Goal: Task Accomplishment & Management: Manage account settings

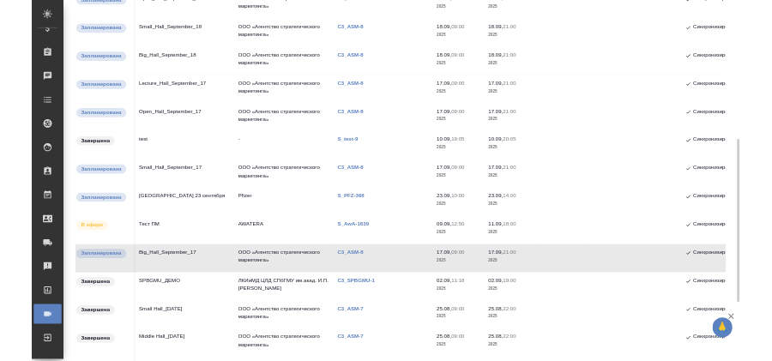
scroll to position [428, 0]
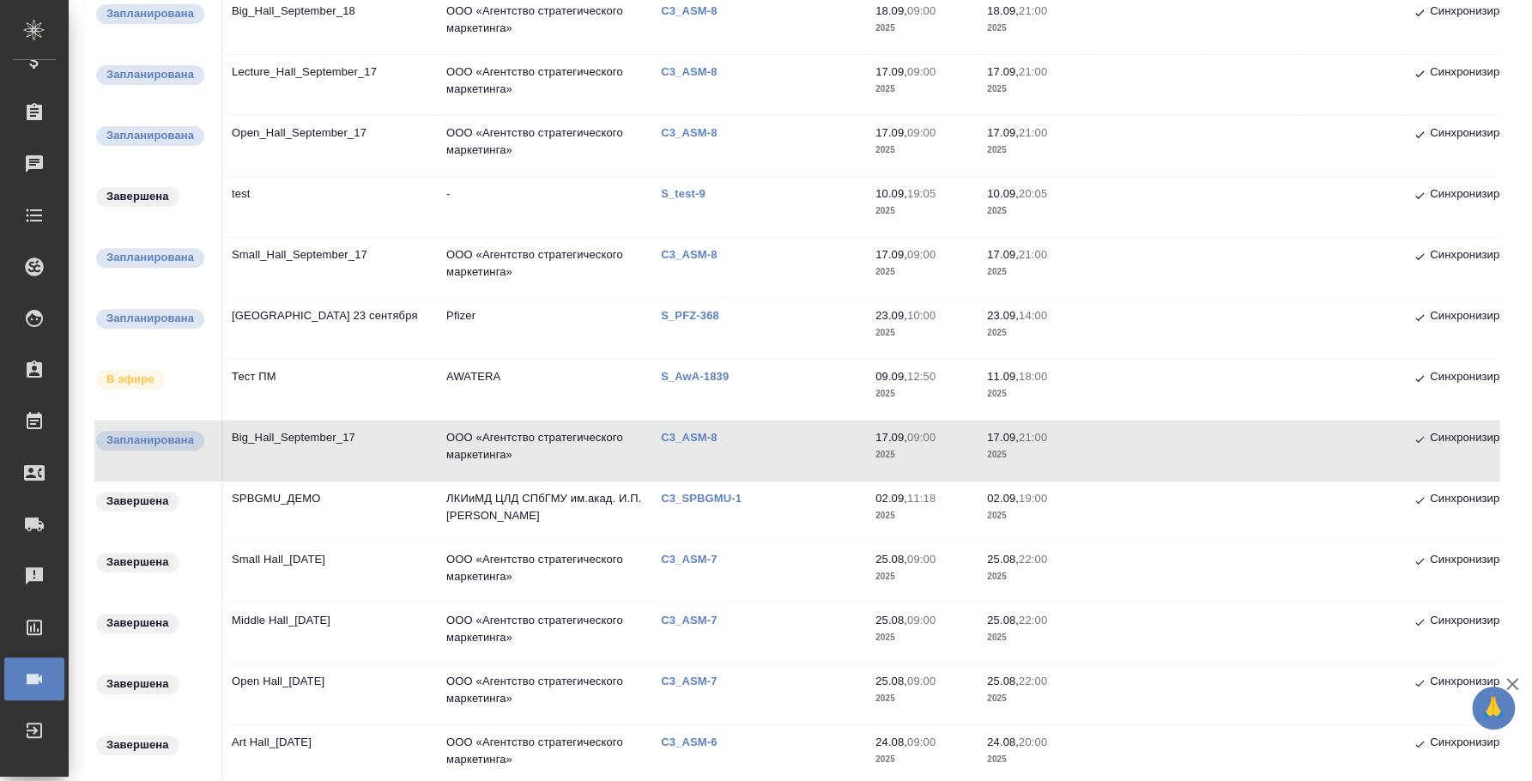
click at [294, 432] on td "Big_Hall_September_17" at bounding box center [330, 451] width 215 height 60
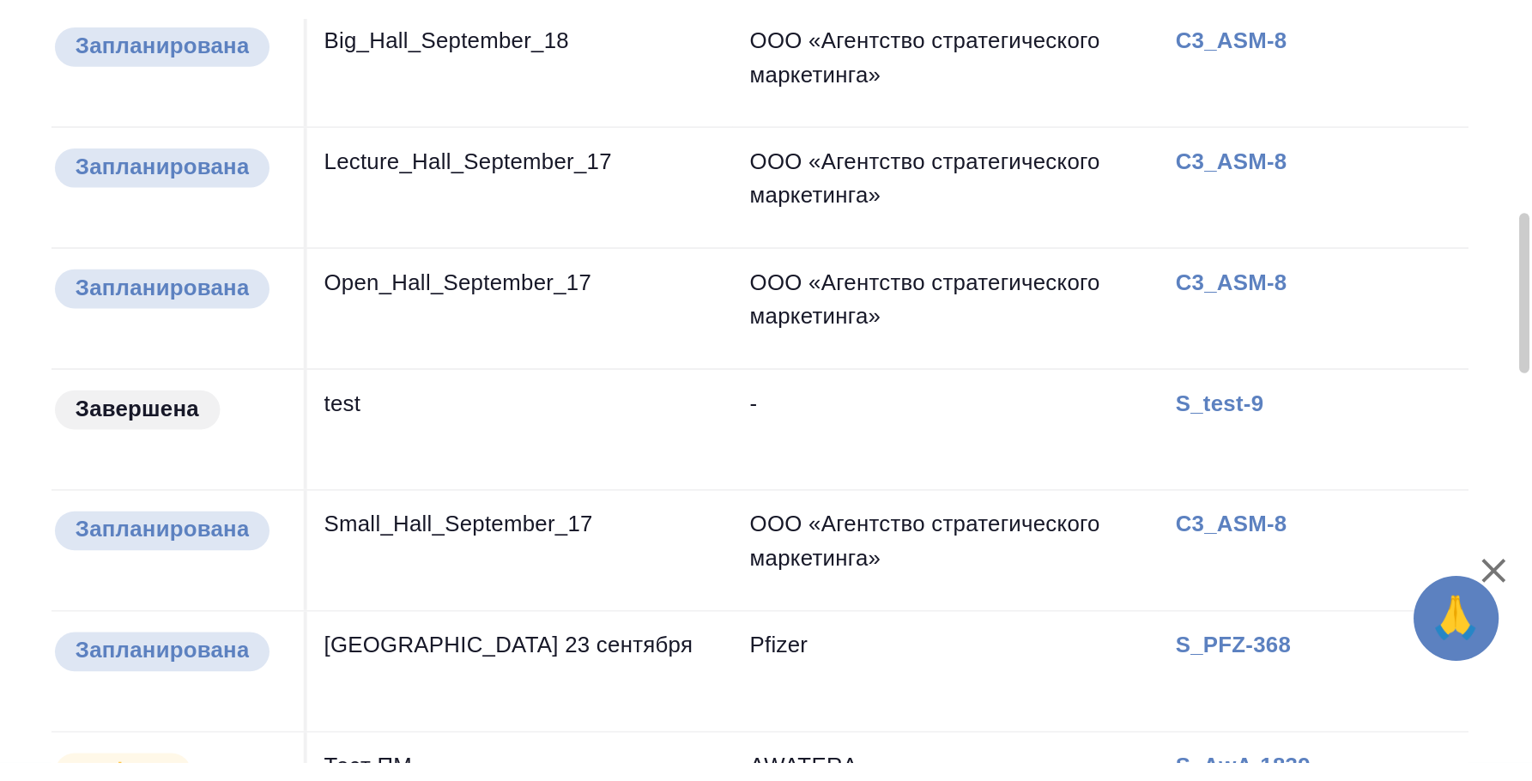
scroll to position [433, 0]
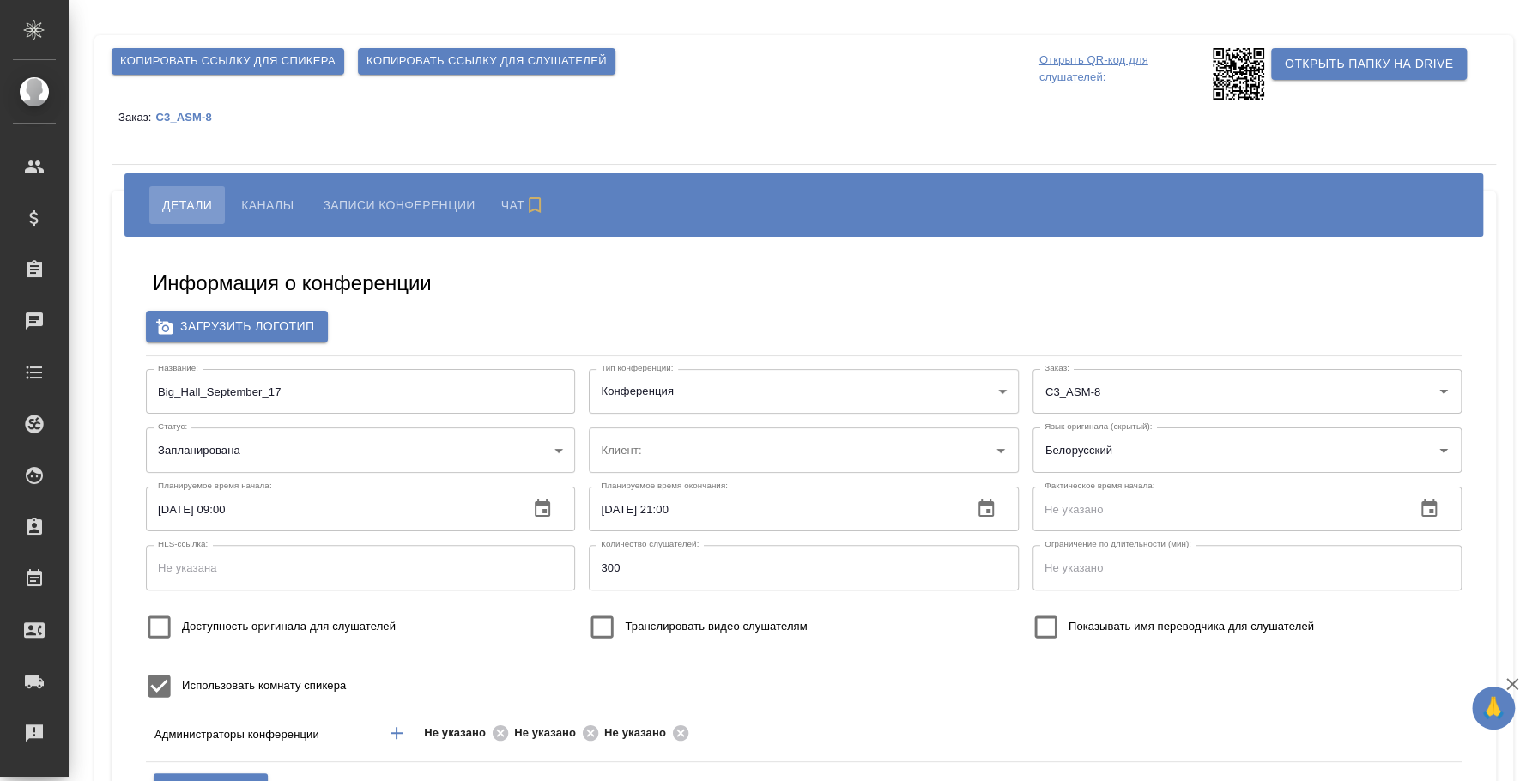
type input "ООО «Агентство стратегического маркетинга»"
type input "i.fedotova@awatera.com"
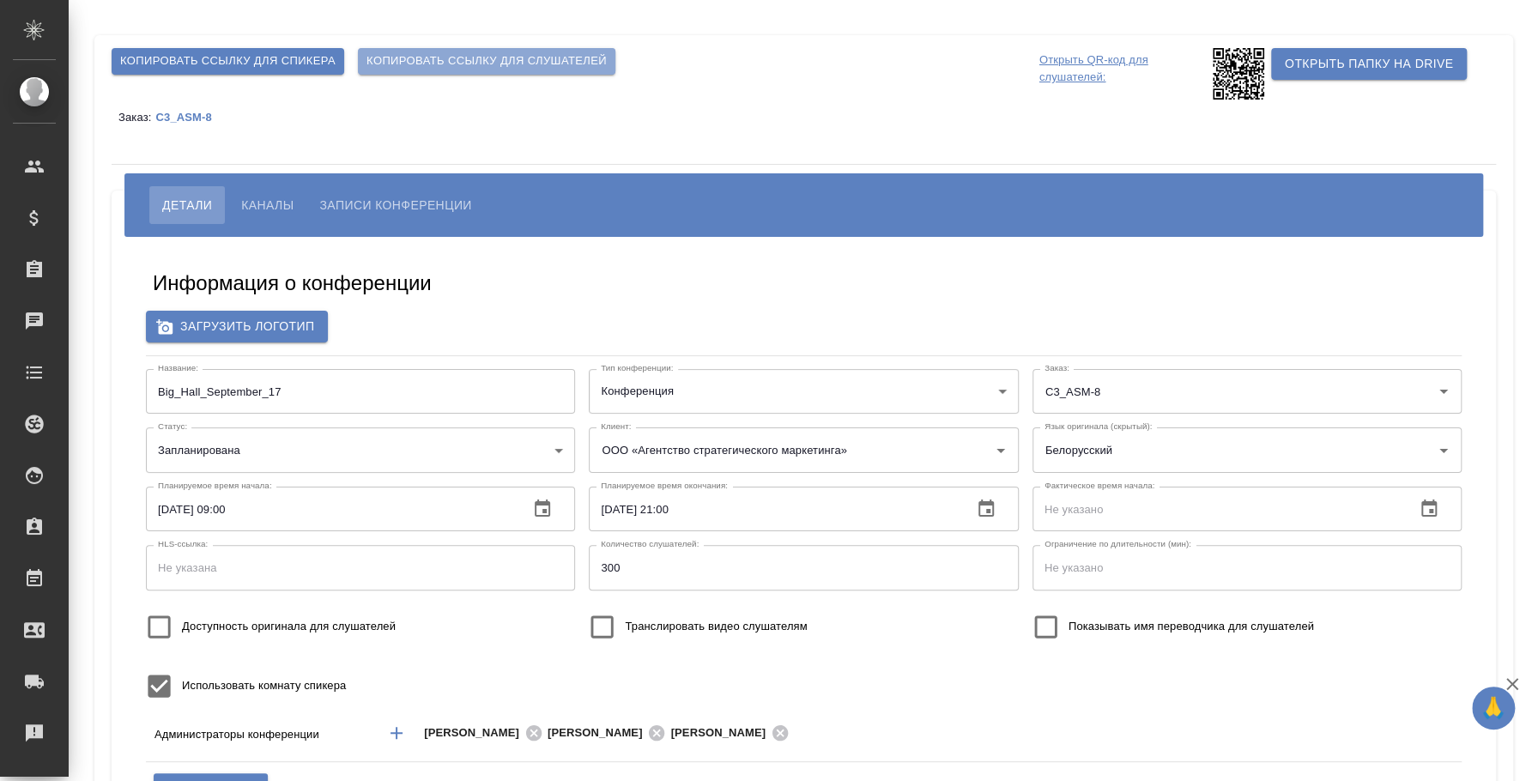
click at [439, 60] on span "Копировать ссылку для слушателей" at bounding box center [486, 61] width 240 height 20
click at [455, 53] on span "Копировать ссылку для слушателей" at bounding box center [486, 61] width 240 height 20
click at [418, 69] on span "Копировать ссылку для слушателей" at bounding box center [486, 61] width 240 height 20
click at [1248, 452] on input "Белорусский" at bounding box center [1219, 449] width 359 height 29
click at [1146, 324] on div "Загрузить логотип" at bounding box center [804, 327] width 1316 height 32
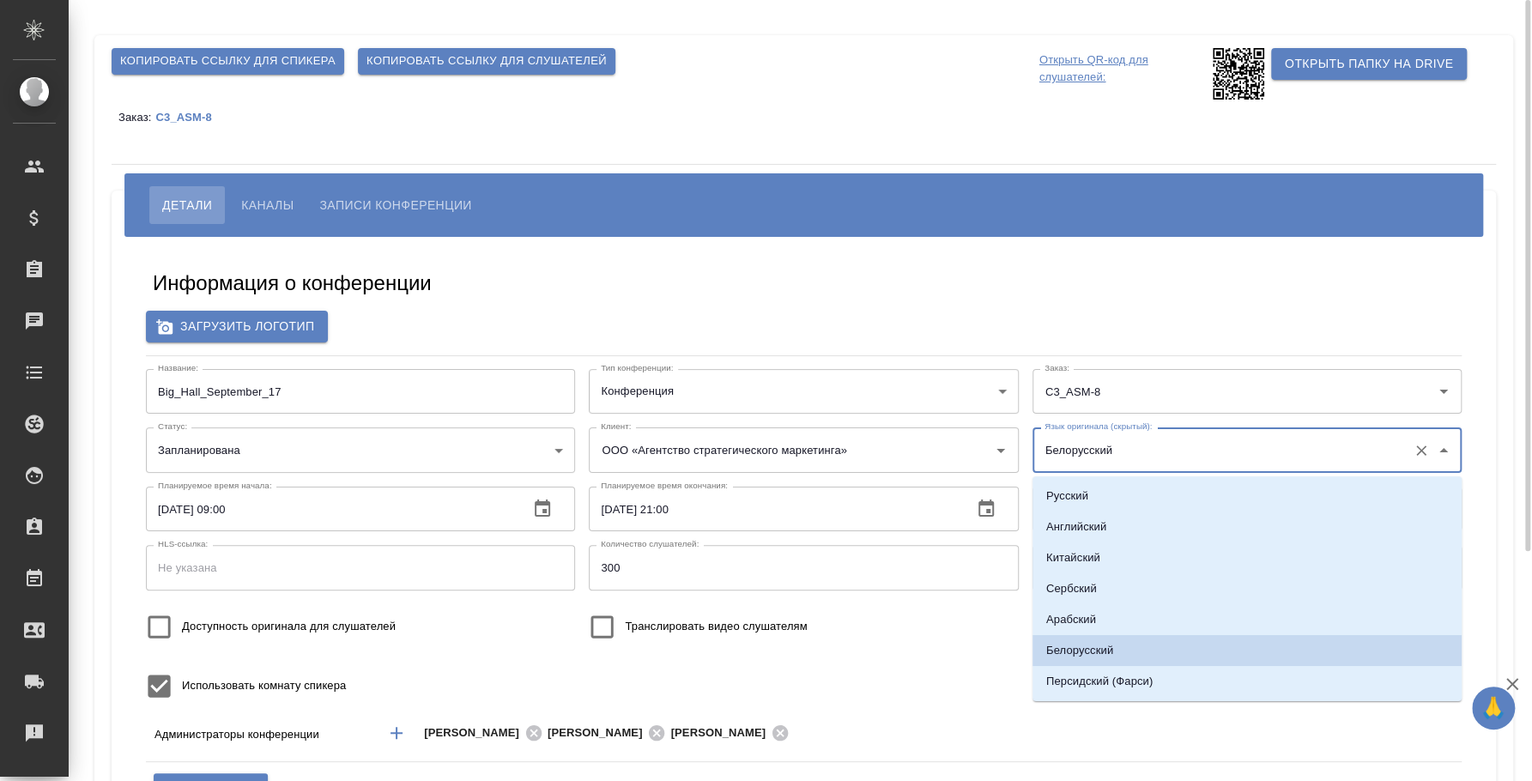
click at [1192, 457] on input "Белорусский" at bounding box center [1219, 449] width 359 height 29
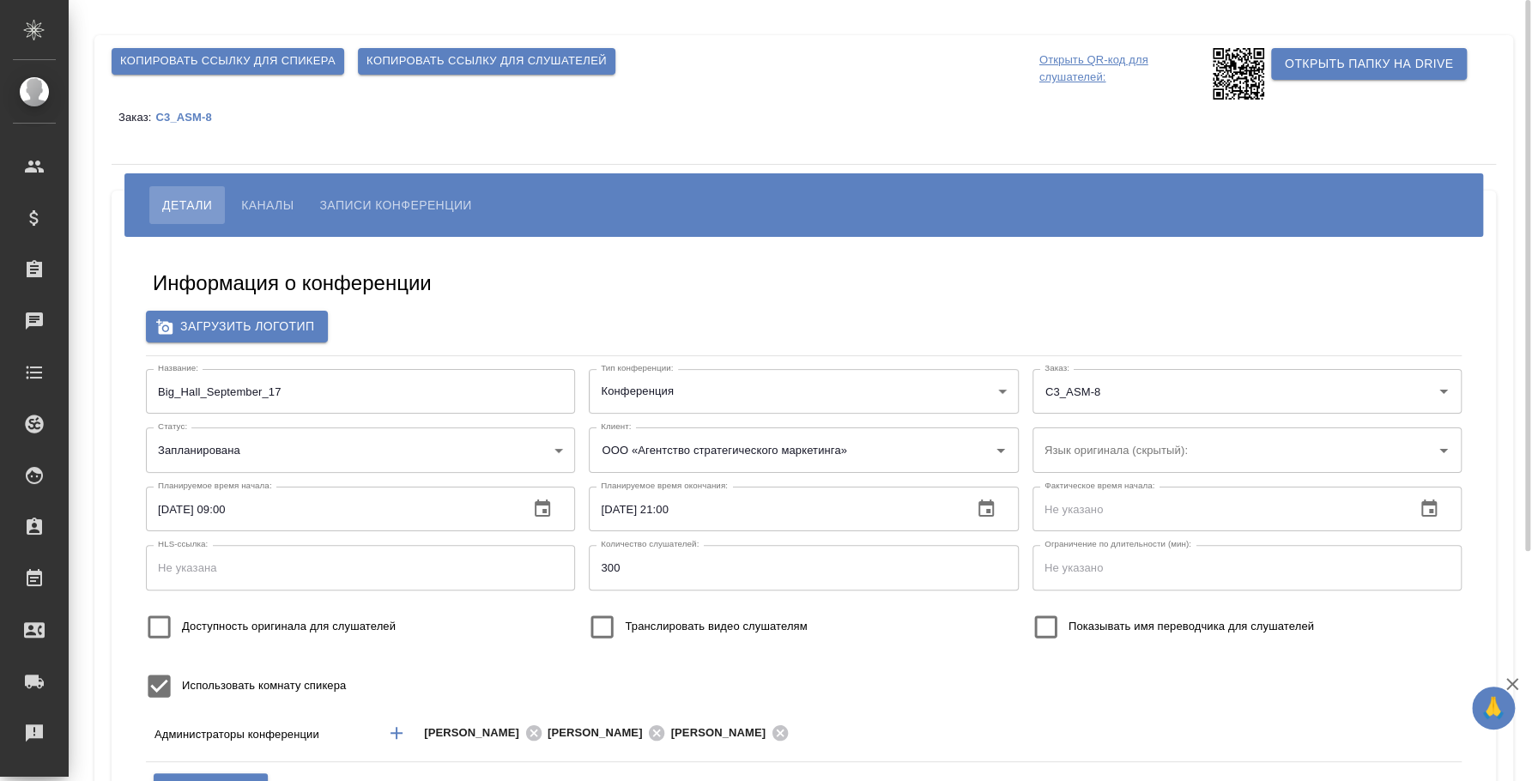
click at [1051, 275] on div "Информация о конференции" at bounding box center [804, 286] width 1302 height 34
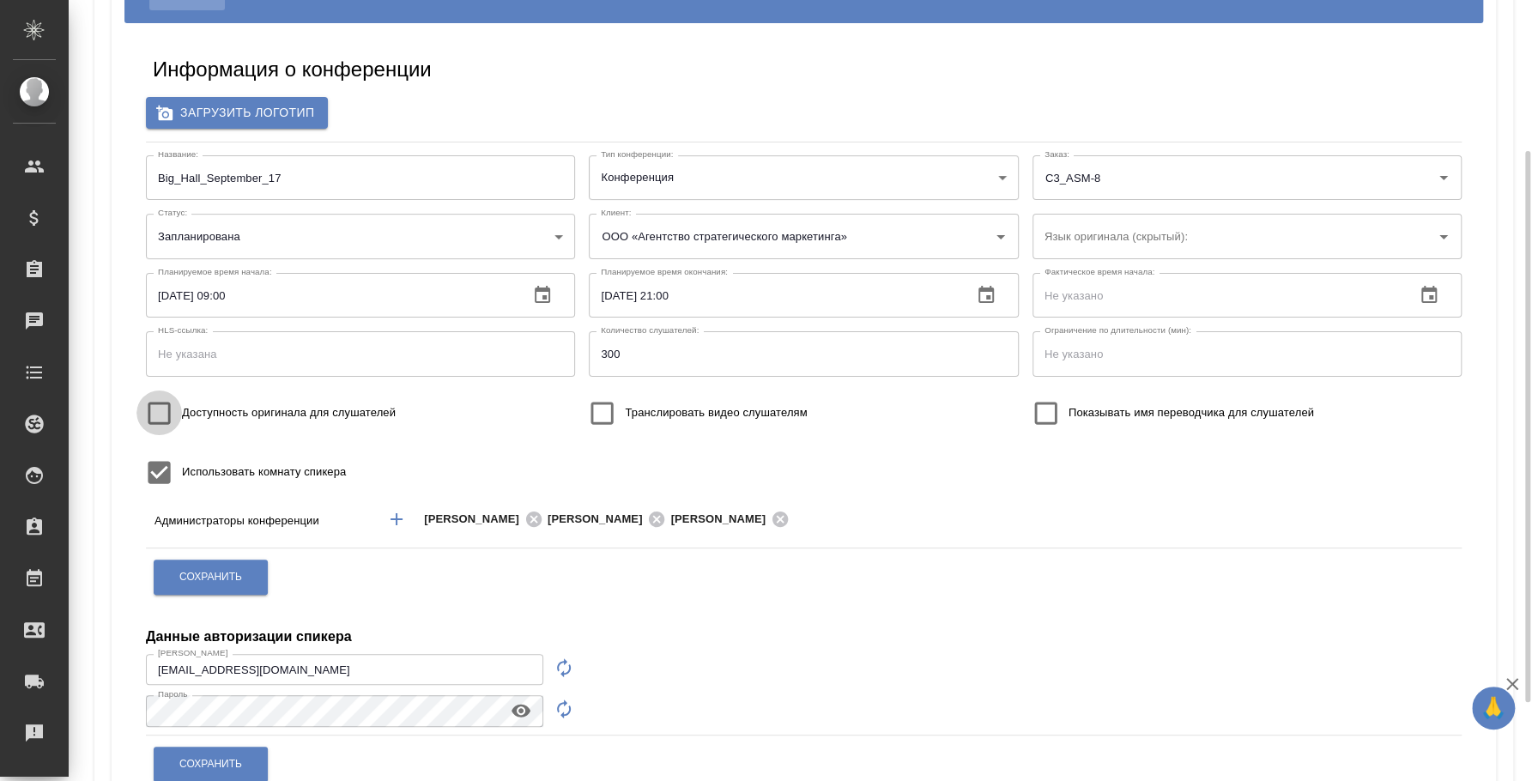
click at [171, 422] on input "Доступность оригинала для слушателей" at bounding box center [158, 412] width 45 height 45
checkbox input "true"
click at [201, 576] on span "Сохранить" at bounding box center [210, 577] width 63 height 15
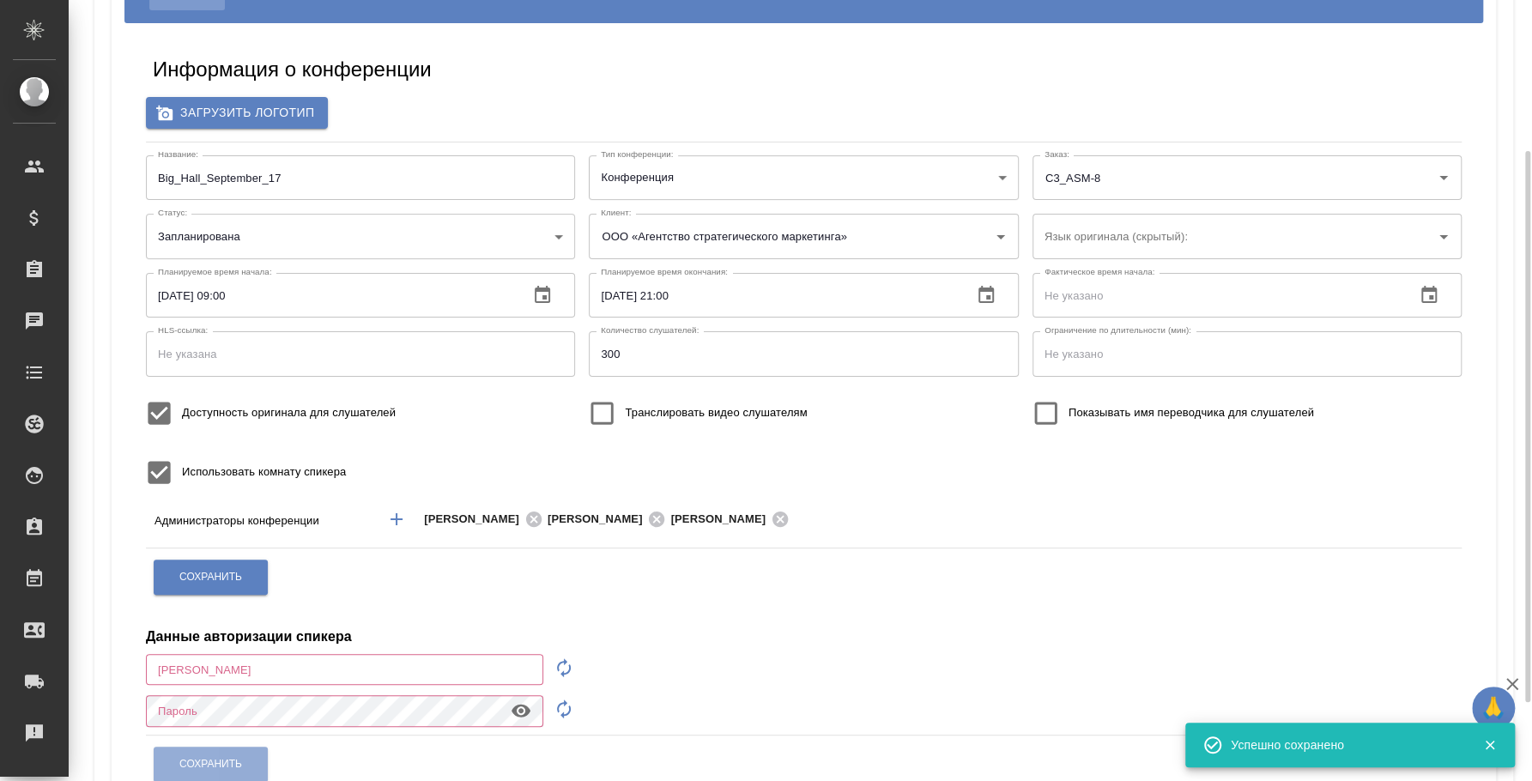
type input "i.fedotova@awatera.com"
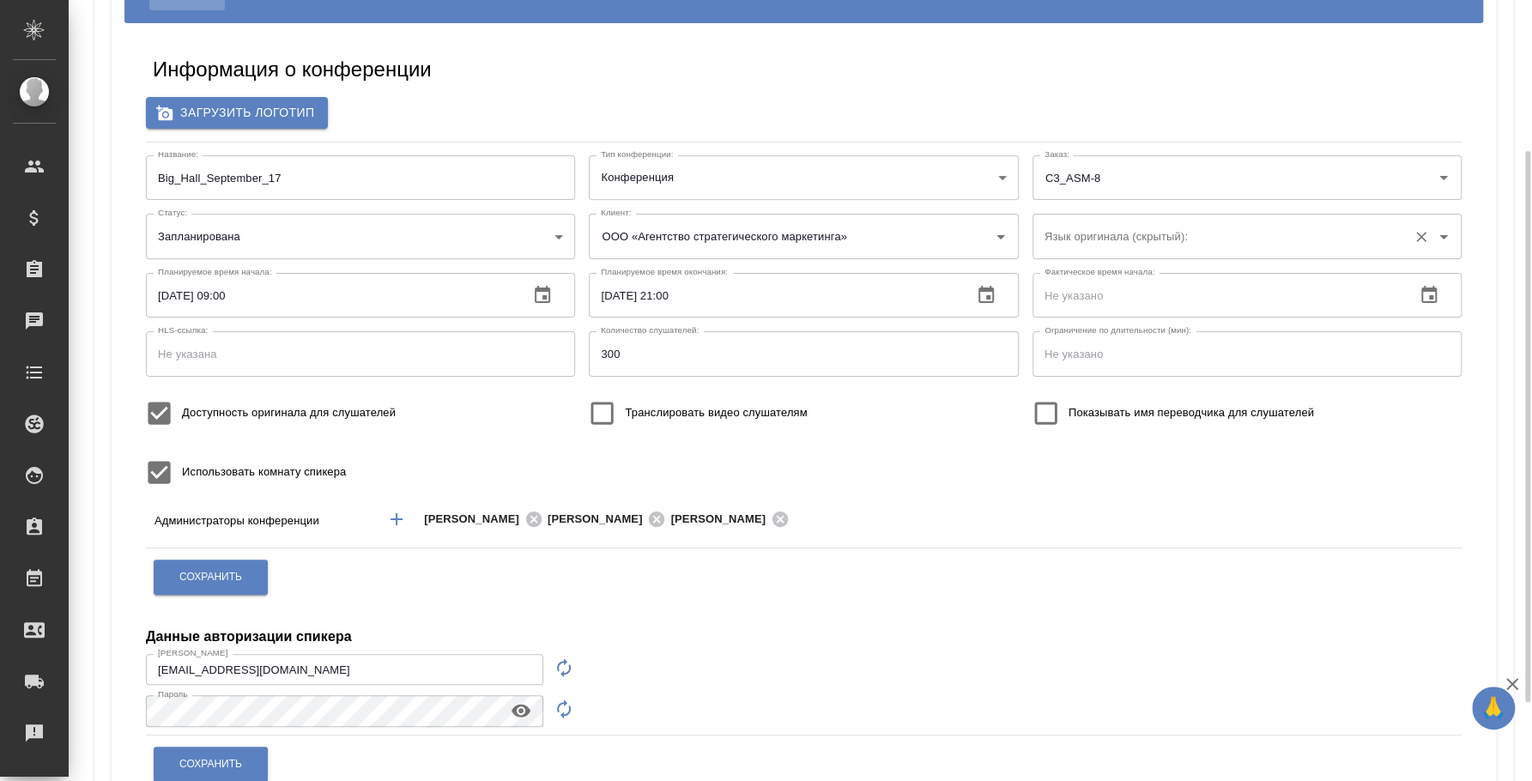
click at [1082, 242] on input "Язык оригинала (скрытый):" at bounding box center [1219, 235] width 359 height 29
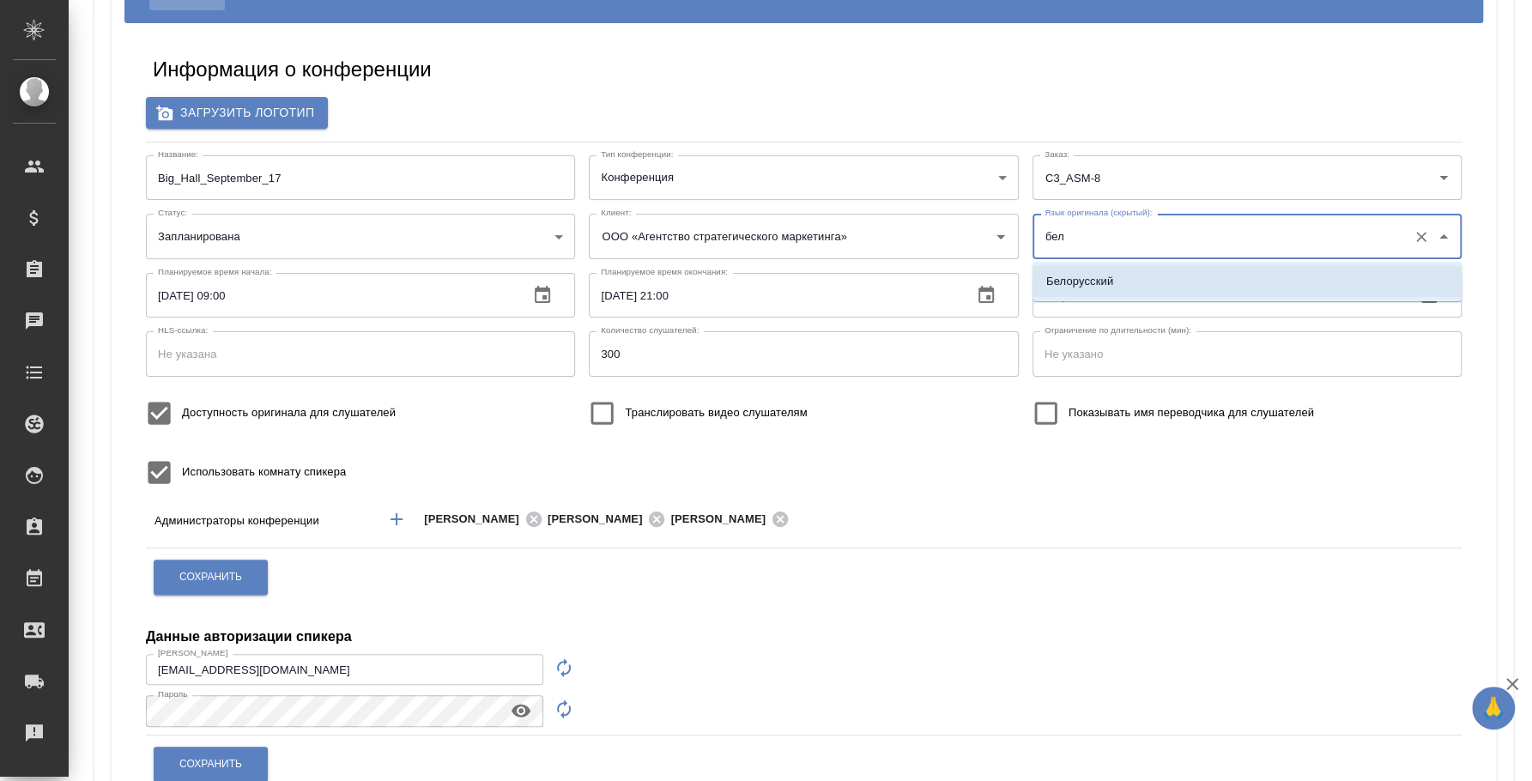
click at [1125, 266] on li "Белорусский" at bounding box center [1246, 281] width 429 height 31
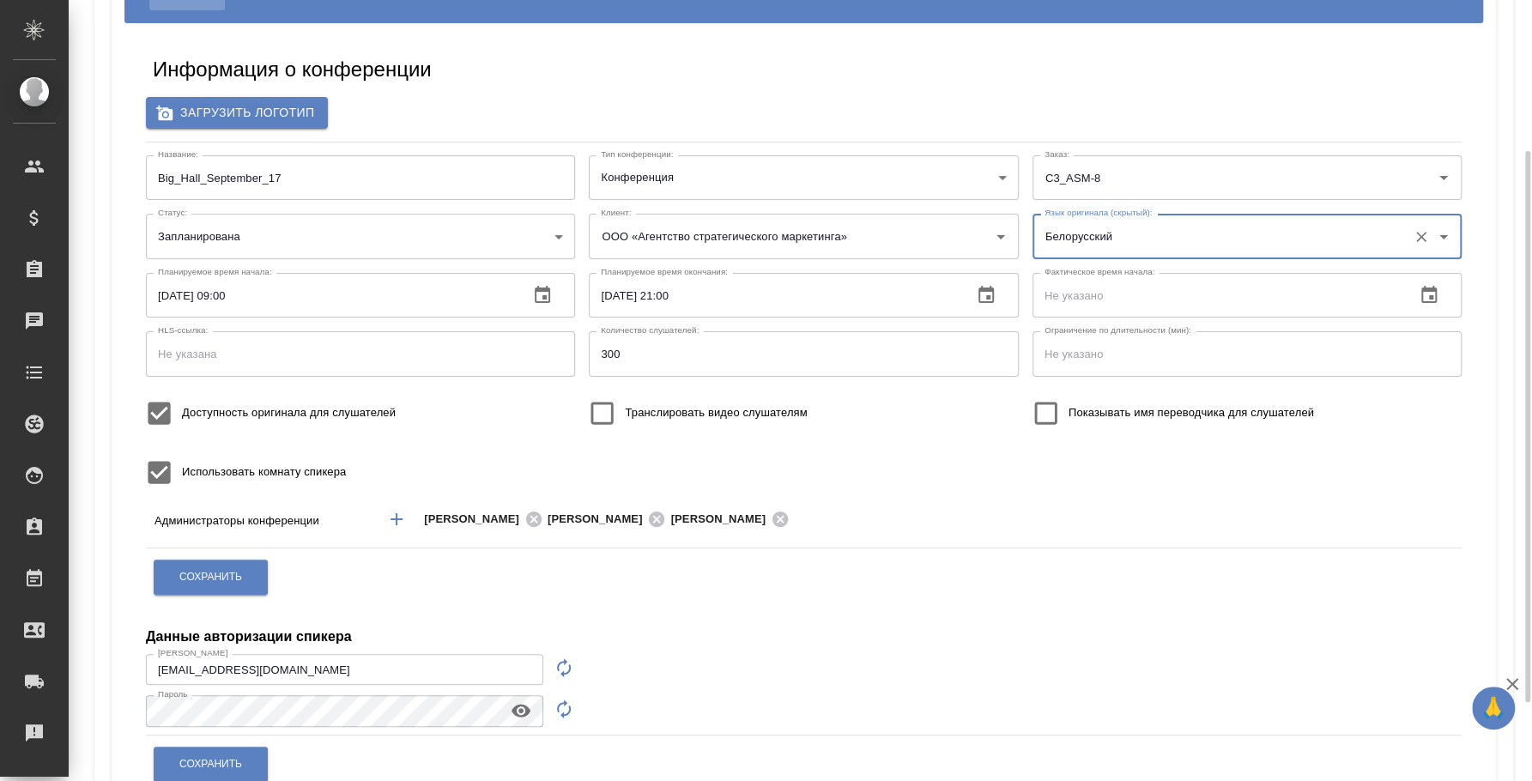
type input "Белорусский"
click at [236, 578] on span "Сохранить" at bounding box center [210, 577] width 63 height 15
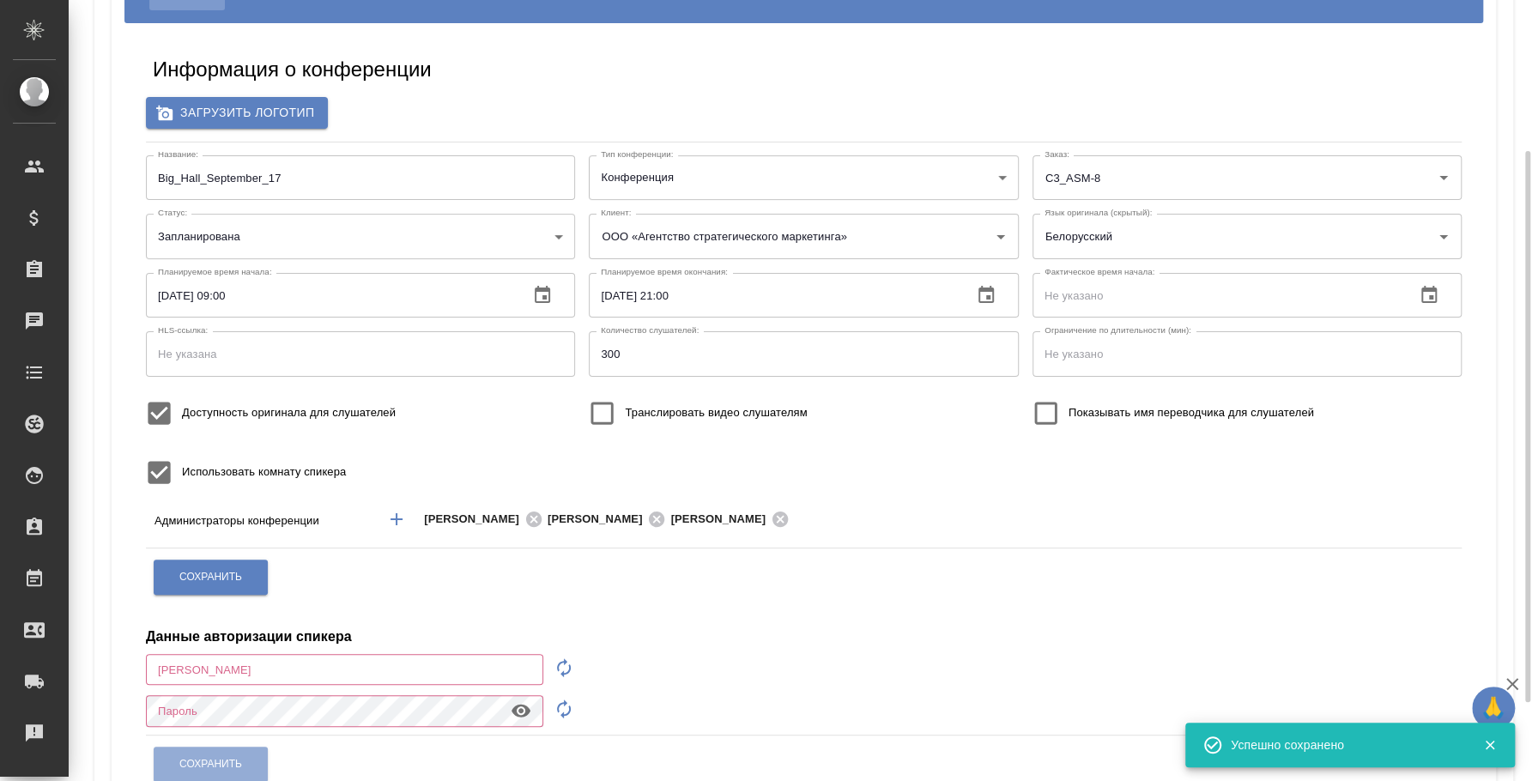
type input "i.fedotova@awatera.com"
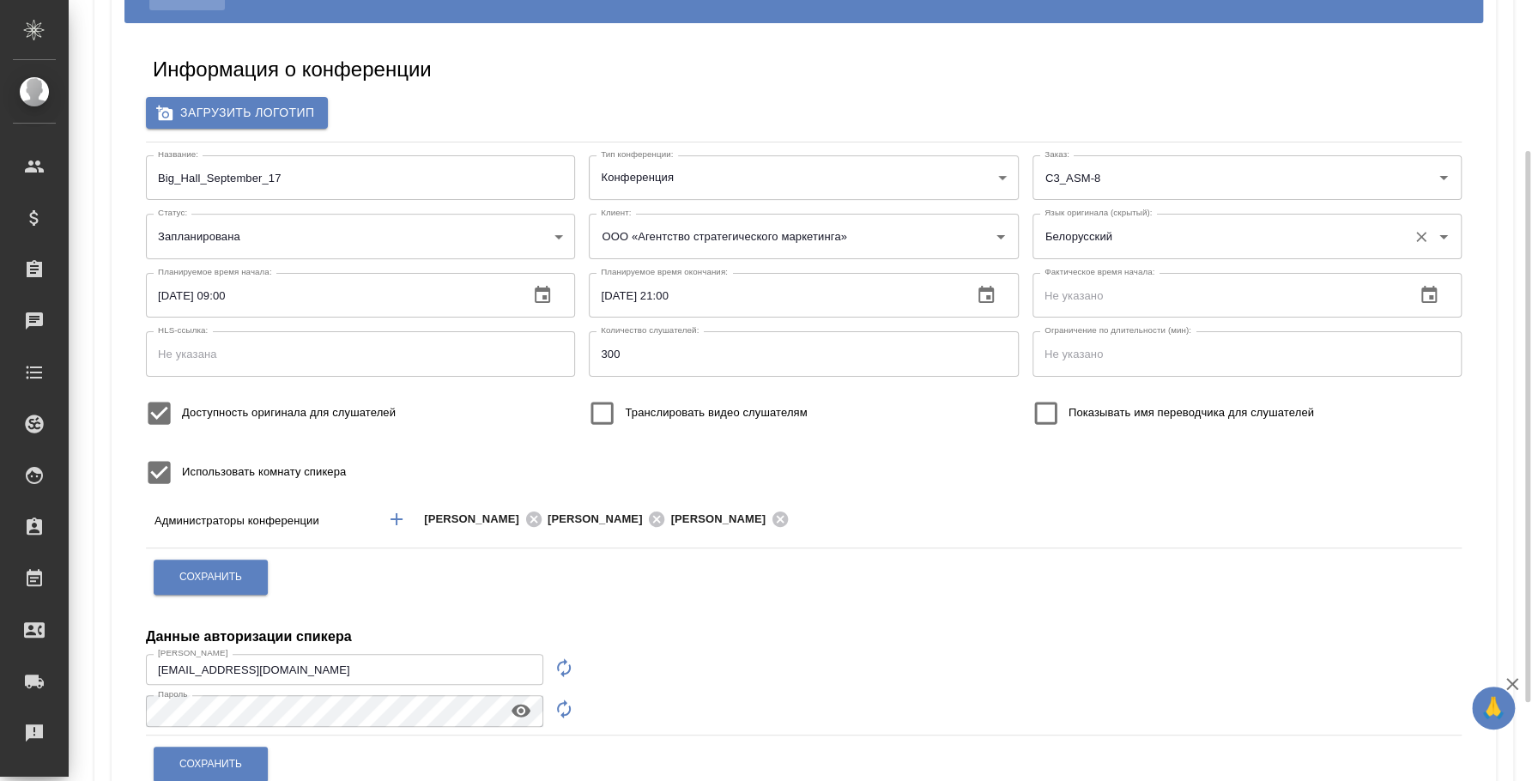
click at [1274, 230] on input "Белорусский" at bounding box center [1219, 235] width 359 height 29
click at [245, 566] on button "Сохранить" at bounding box center [211, 577] width 114 height 35
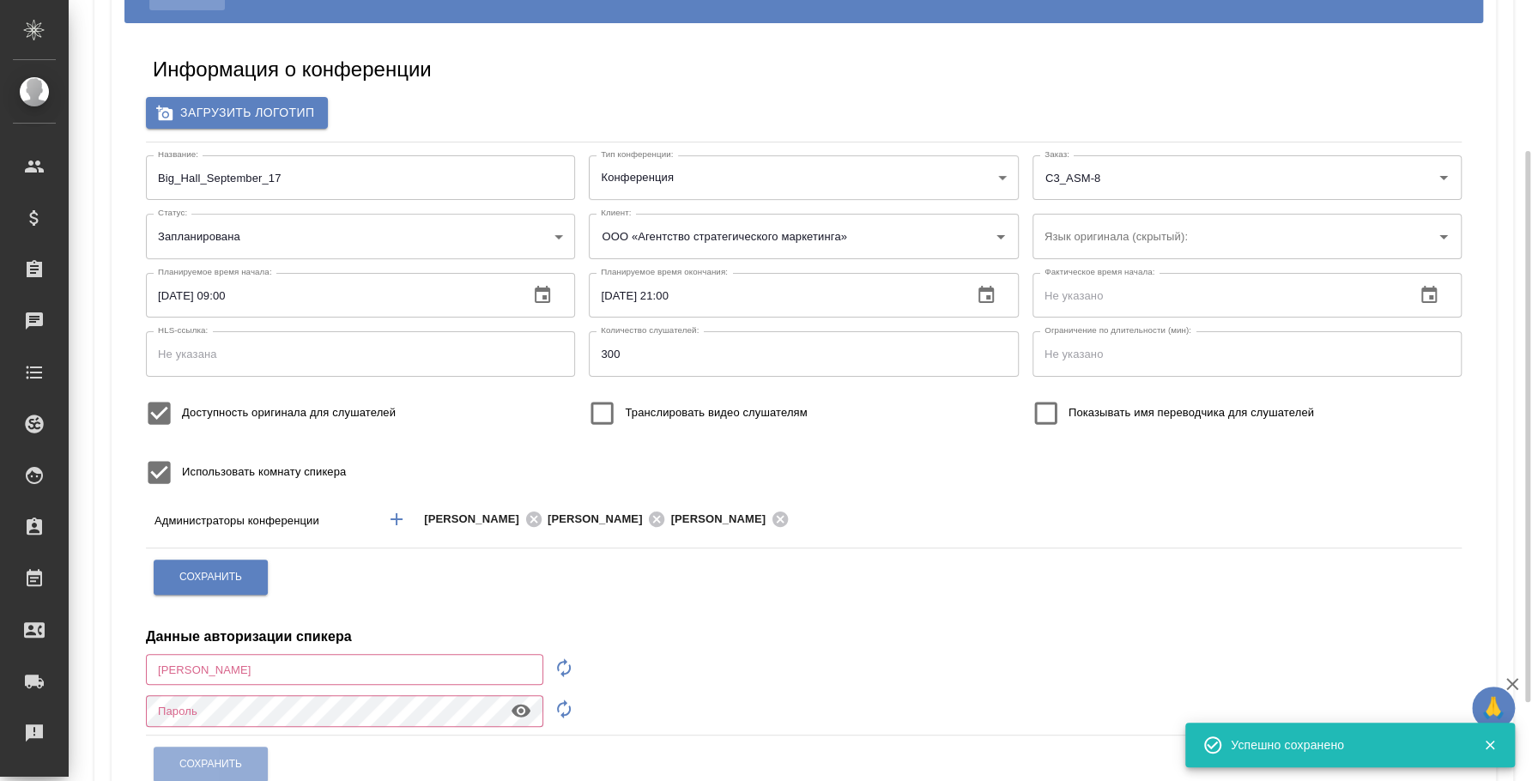
type input "i.fedotova@awatera.com"
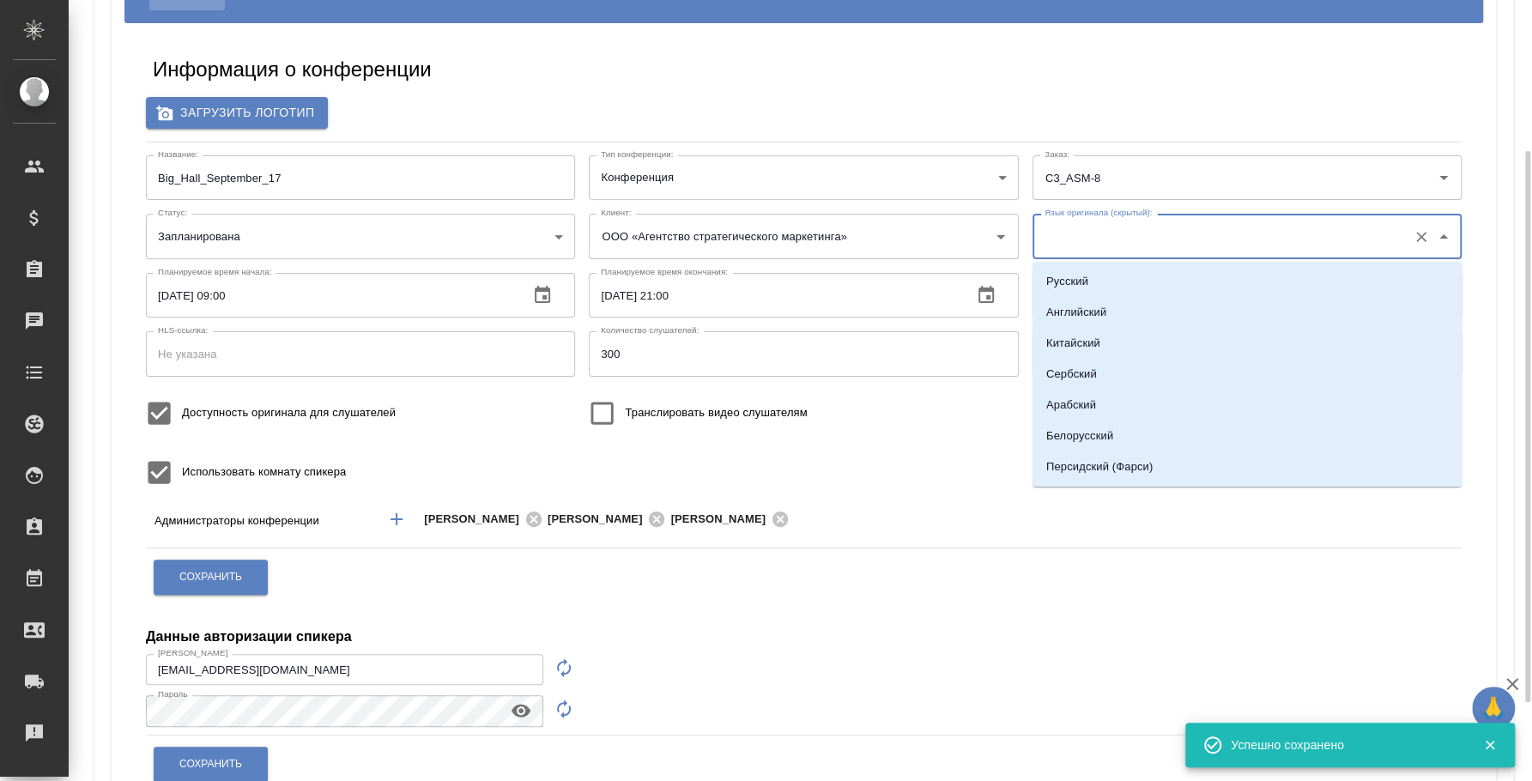
click at [1123, 238] on input "Язык оригинала (скрытый):" at bounding box center [1219, 235] width 359 height 29
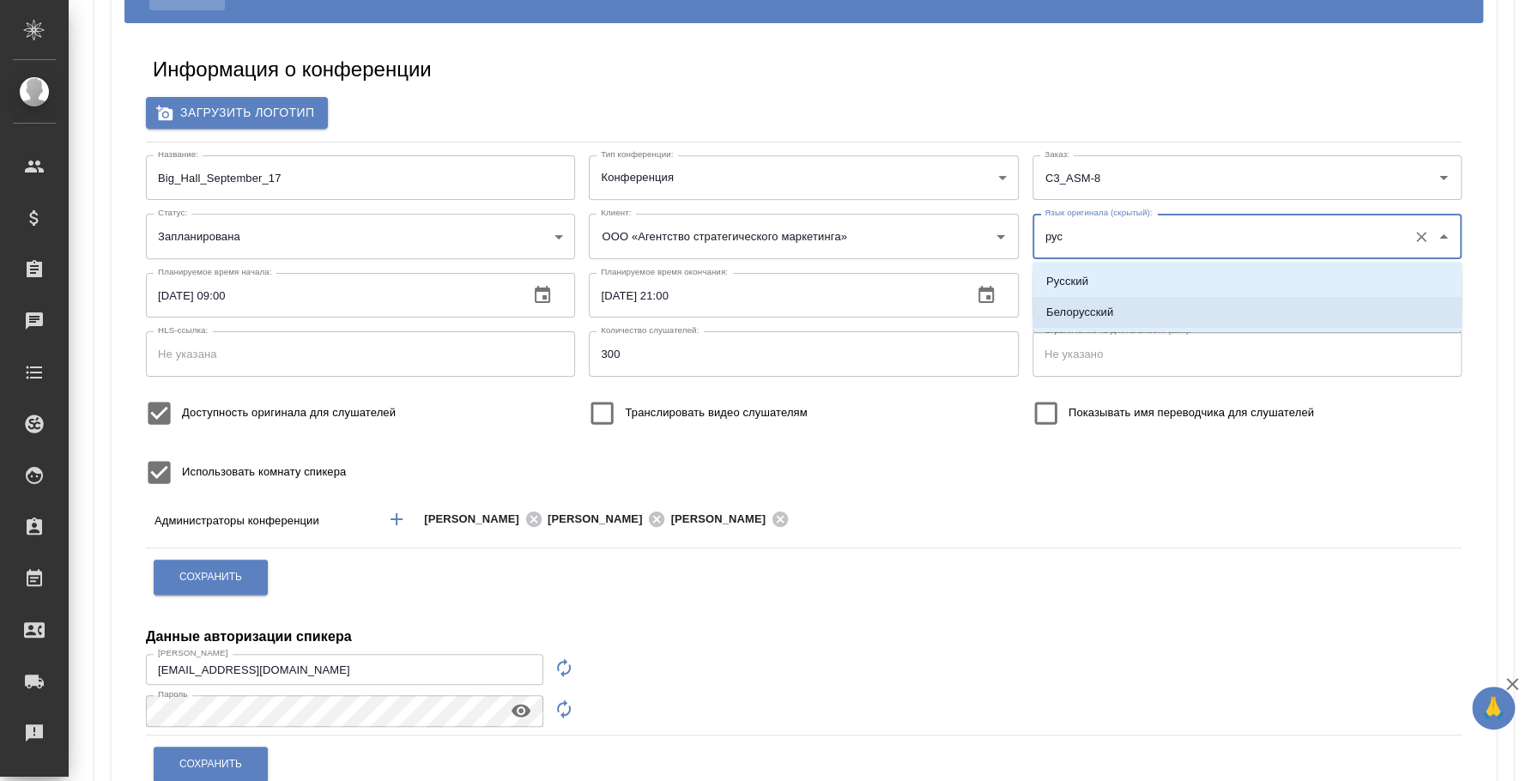
click at [1118, 309] on li "Белорусский" at bounding box center [1246, 312] width 429 height 31
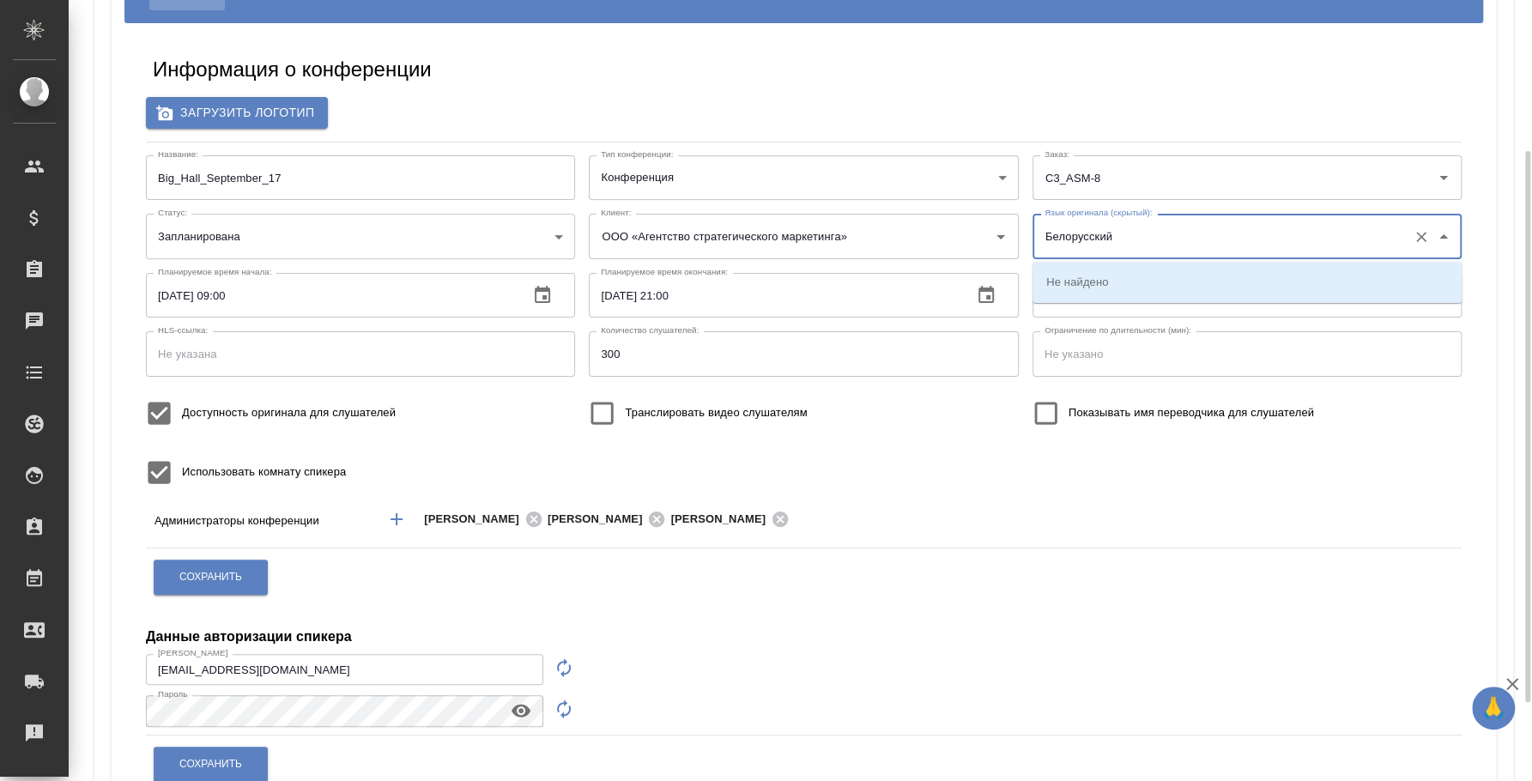
type input "Белорусский"
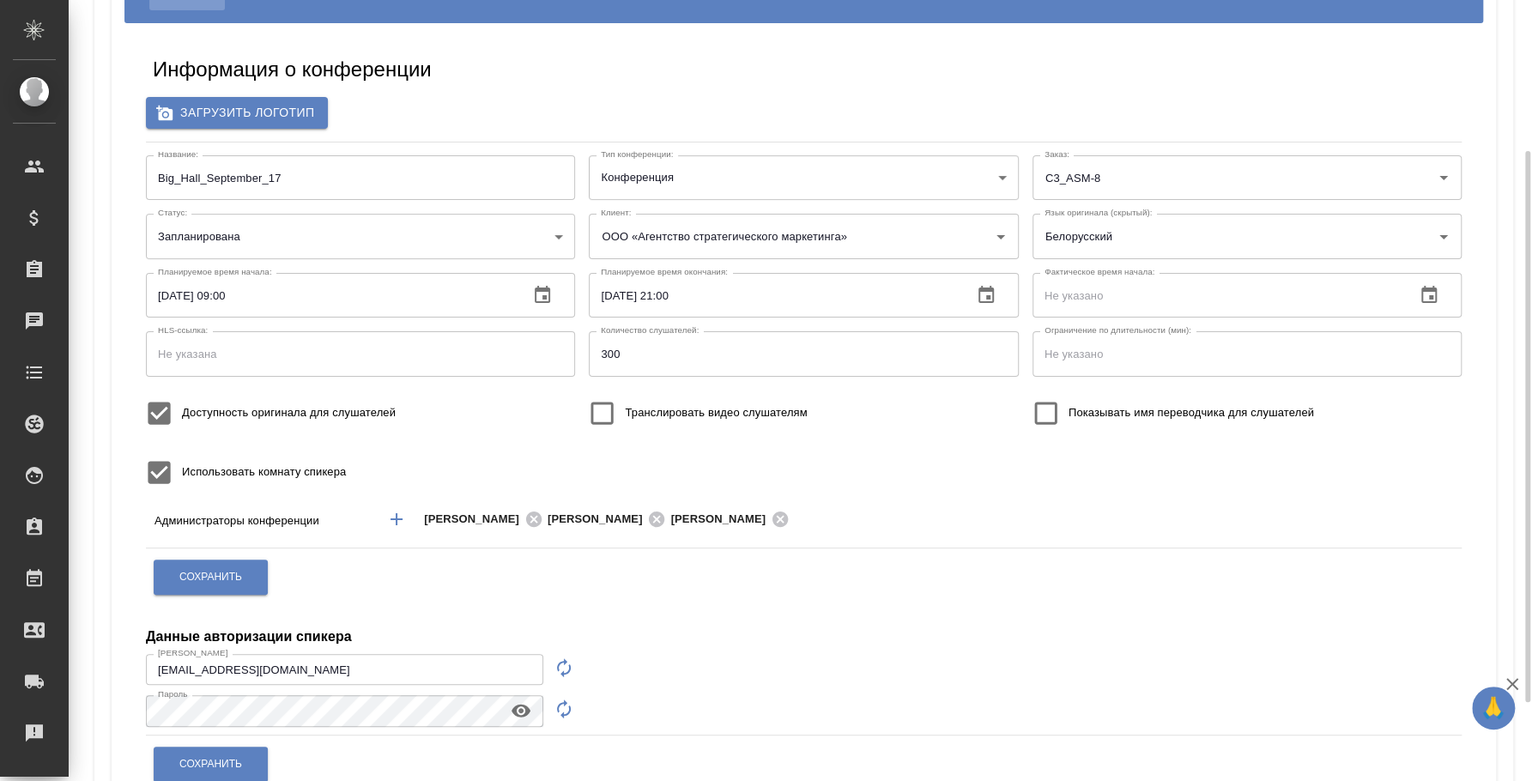
click at [1100, 489] on div "Название: Big_Hall_September_17 Название: Тип конференции: Конференция conferen…" at bounding box center [803, 325] width 1329 height 354
click at [233, 570] on span "Сохранить" at bounding box center [210, 577] width 63 height 15
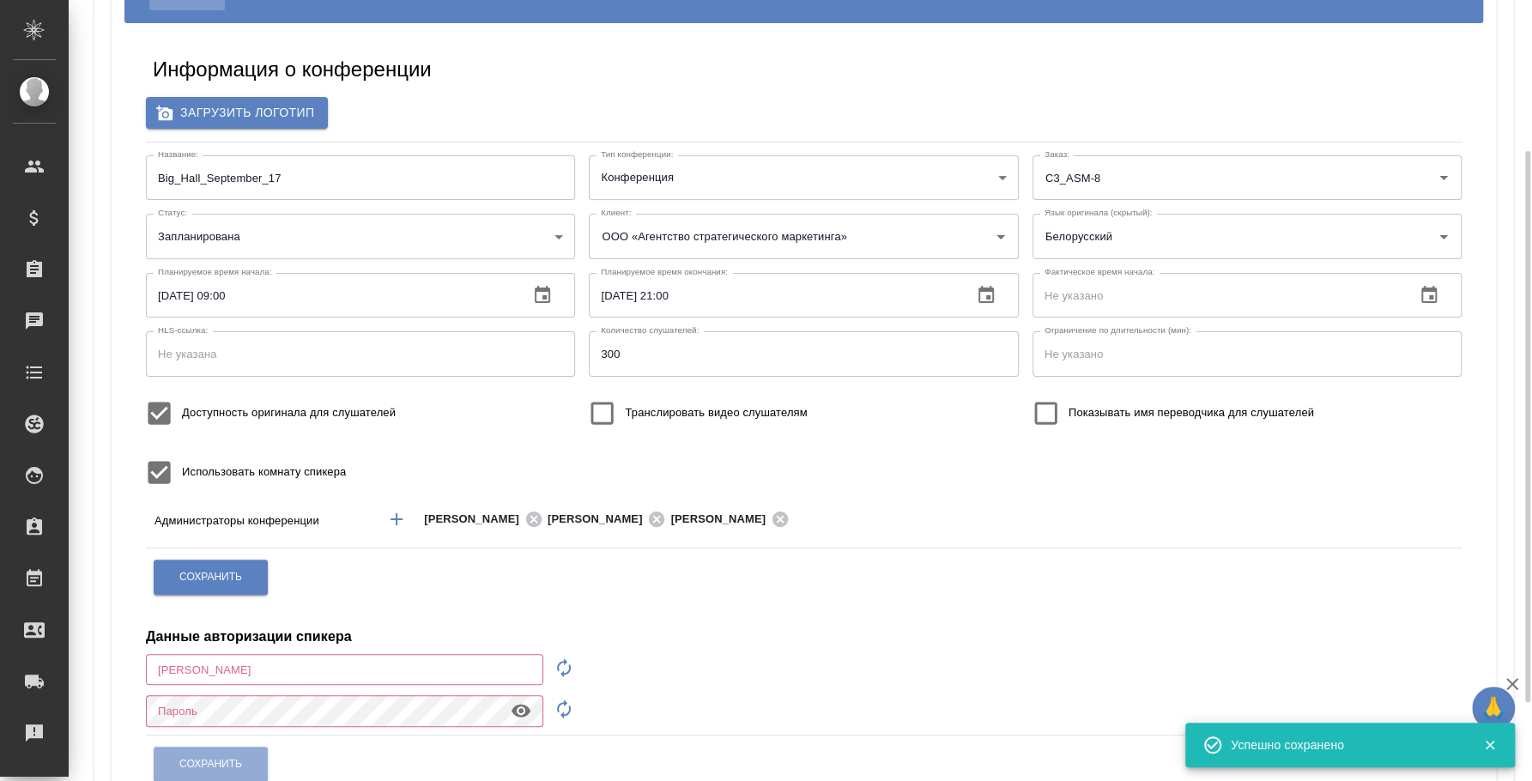
type input "i.fedotova@awatera.com"
click at [1441, 235] on icon "Open" at bounding box center [1443, 237] width 9 height 4
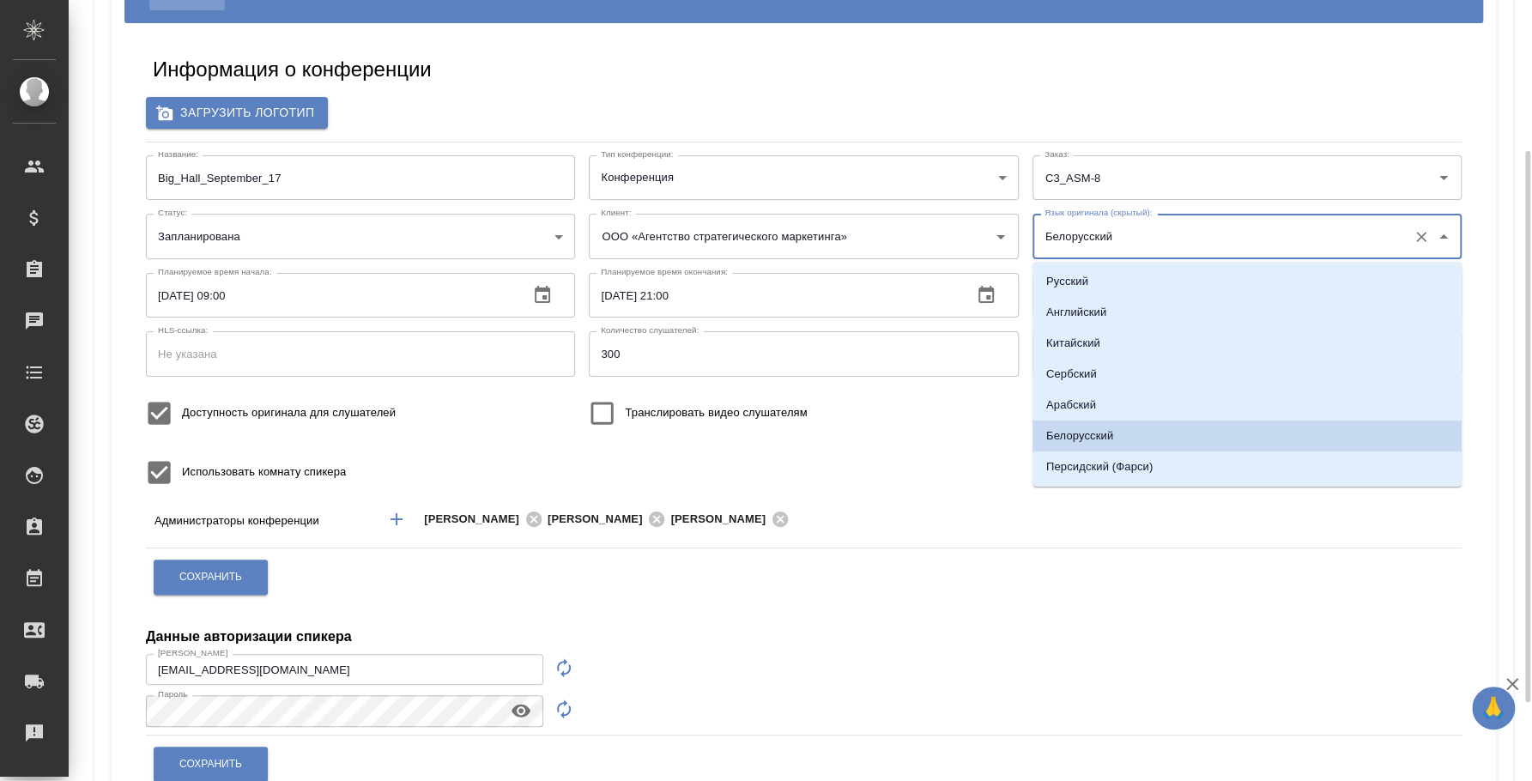
click at [1286, 235] on input "Белорусский" at bounding box center [1219, 235] width 359 height 29
click at [1122, 436] on li "Белорусский" at bounding box center [1246, 436] width 429 height 31
